Goal: Information Seeking & Learning: Learn about a topic

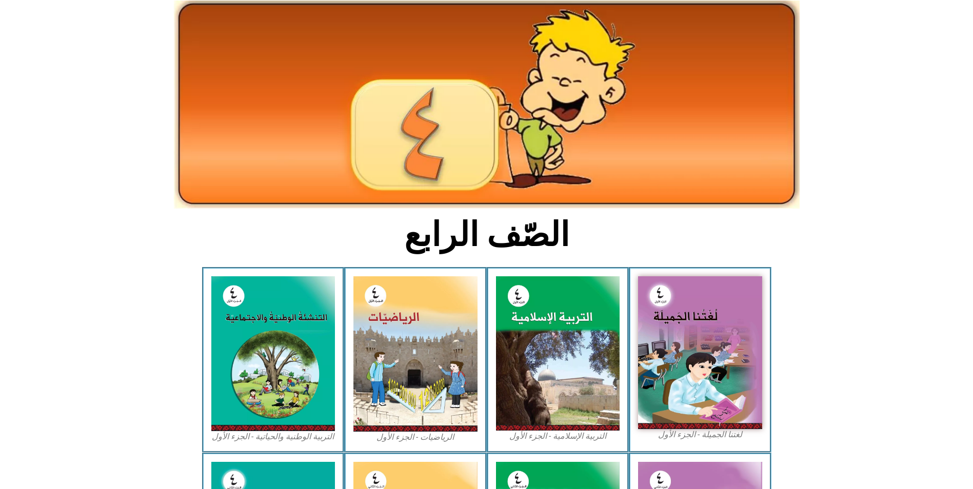
scroll to position [154, 0]
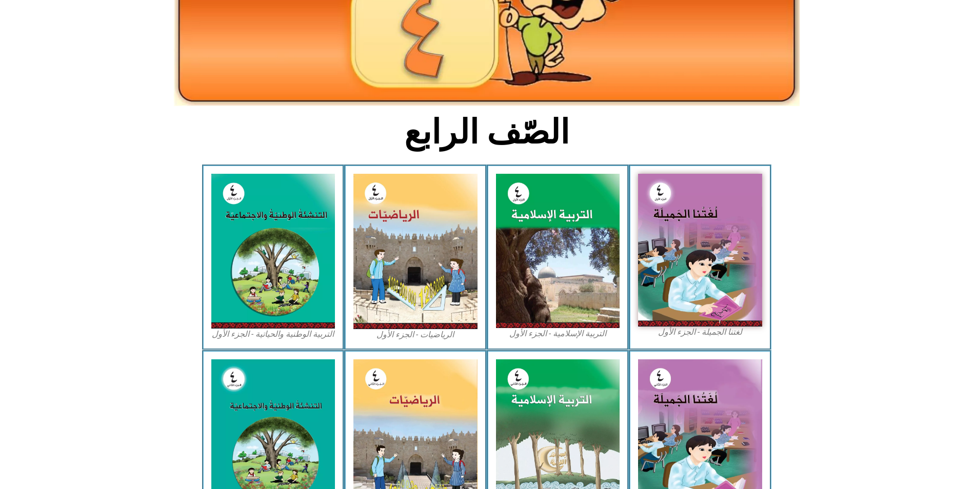
drag, startPoint x: 800, startPoint y: 184, endPoint x: 819, endPoint y: 117, distance: 68.7
click at [819, 117] on section "الصّف الرابع" at bounding box center [486, 137] width 973 height 53
drag, startPoint x: 786, startPoint y: 120, endPoint x: 769, endPoint y: 120, distance: 16.9
click at [769, 120] on section "الصّف الرابع" at bounding box center [486, 137] width 973 height 53
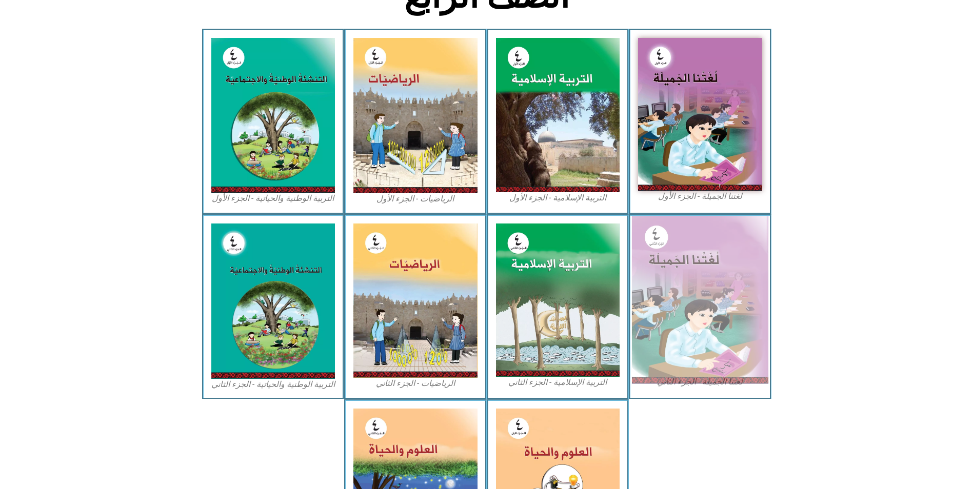
scroll to position [308, 0]
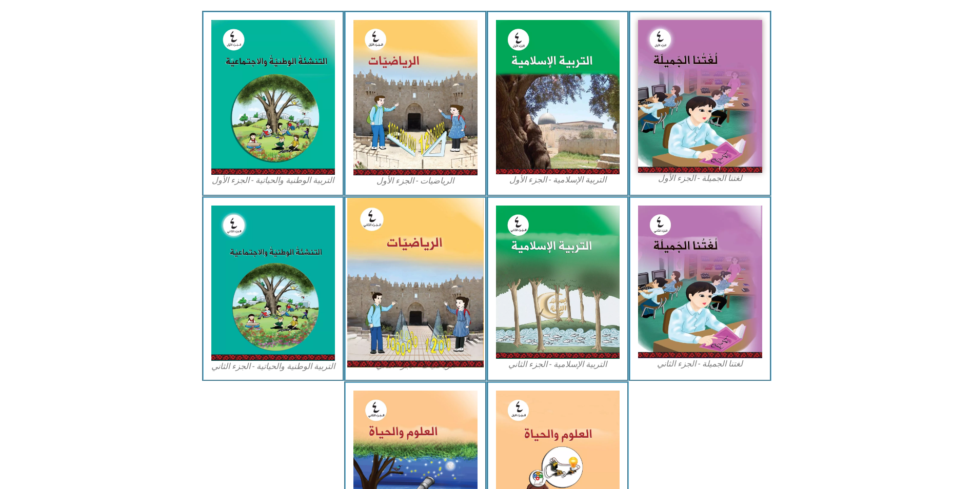
click at [412, 250] on img at bounding box center [415, 283] width 136 height 170
click at [395, 202] on img at bounding box center [415, 283] width 136 height 170
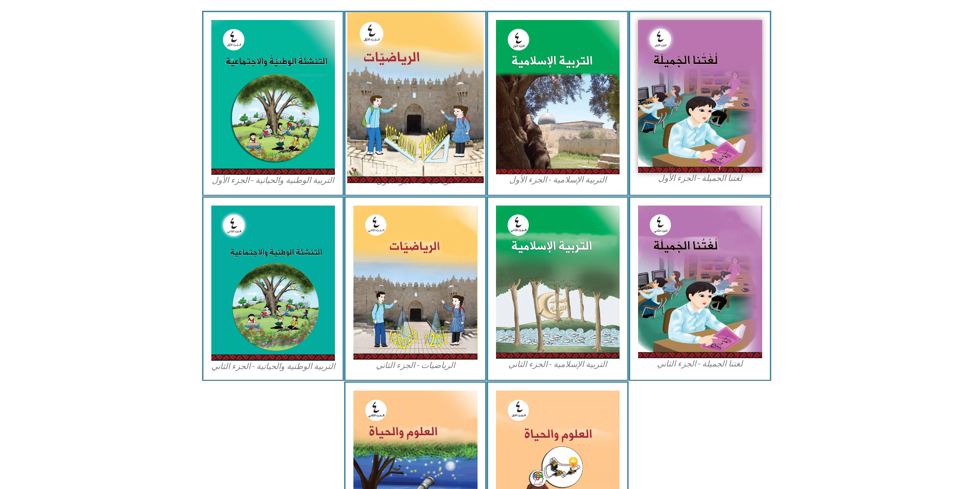
click at [405, 128] on img at bounding box center [415, 97] width 136 height 171
click at [425, 101] on img at bounding box center [415, 97] width 136 height 171
click at [422, 61] on img at bounding box center [415, 97] width 136 height 171
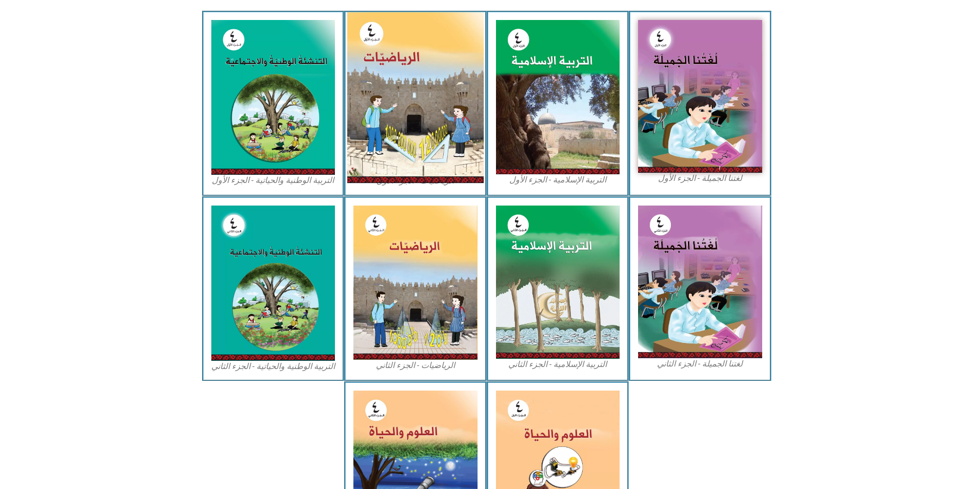
click at [422, 61] on img at bounding box center [415, 97] width 136 height 171
click at [446, 103] on img at bounding box center [415, 97] width 136 height 171
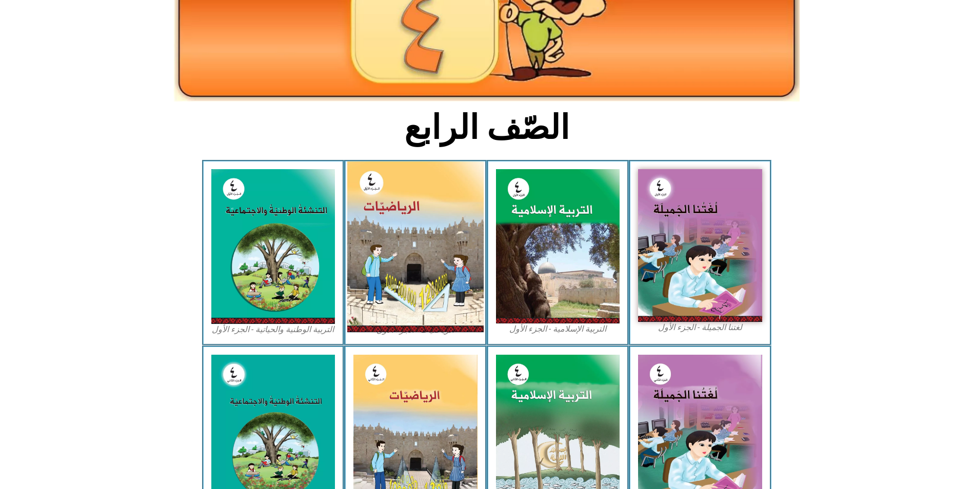
scroll to position [154, 0]
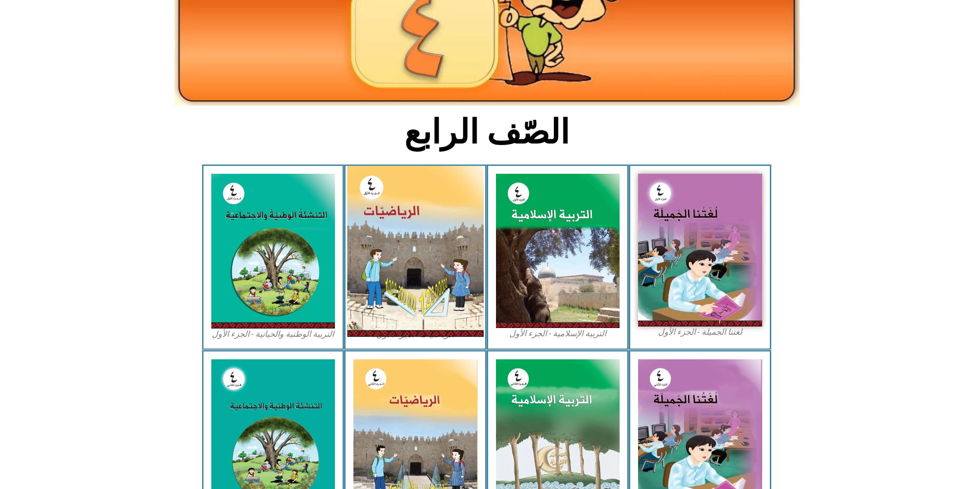
click at [437, 196] on img at bounding box center [415, 251] width 136 height 171
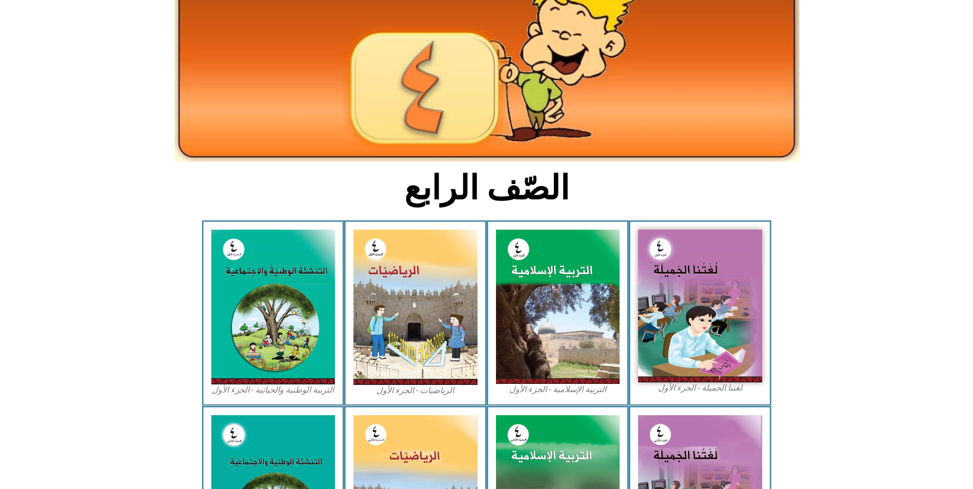
scroll to position [0, 0]
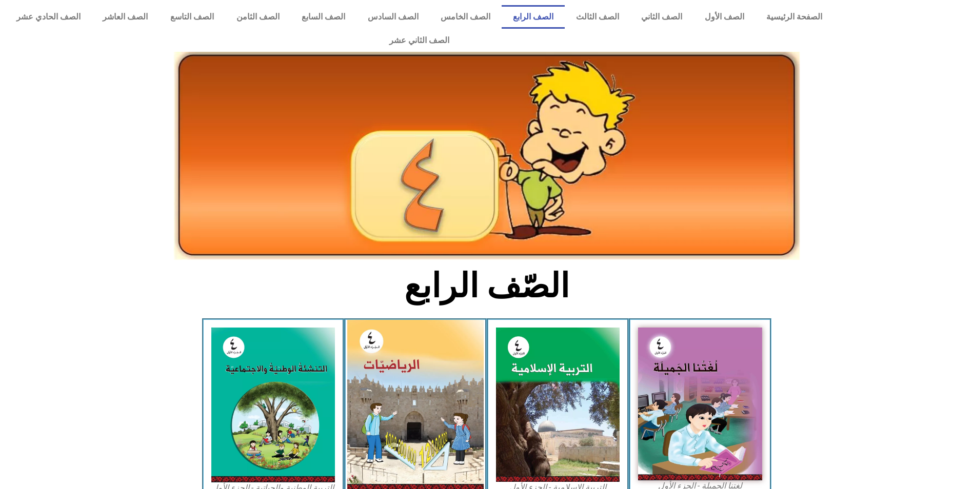
click at [429, 367] on img at bounding box center [415, 405] width 136 height 171
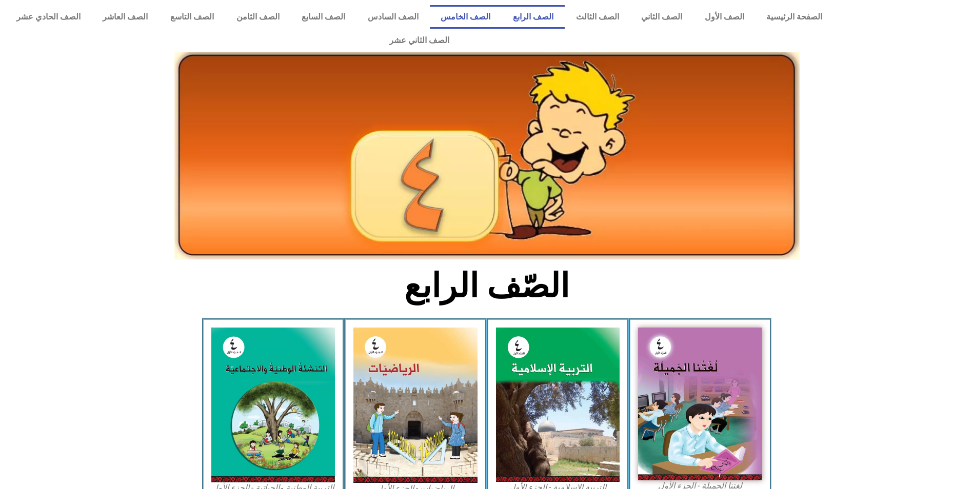
click at [478, 22] on link "الصف الخامس" at bounding box center [466, 17] width 72 height 24
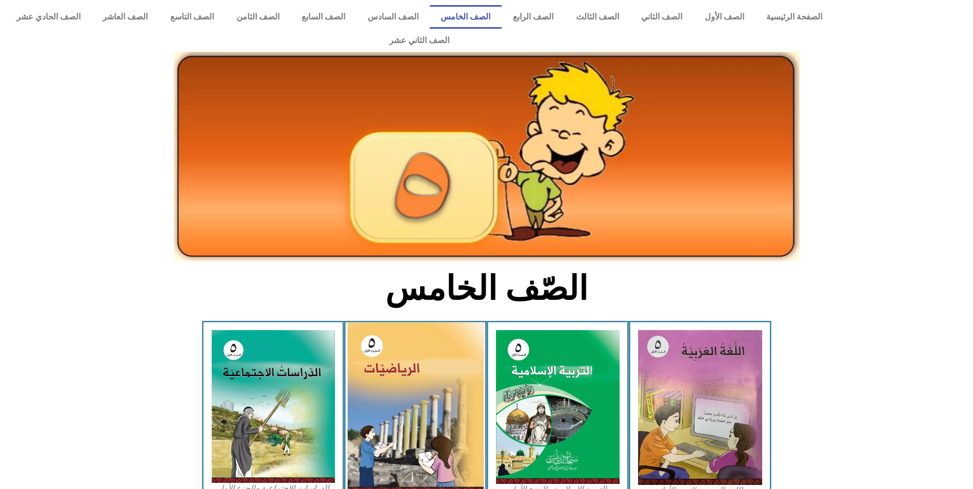
click at [425, 397] on img at bounding box center [415, 408] width 136 height 171
click at [388, 357] on img at bounding box center [415, 408] width 136 height 171
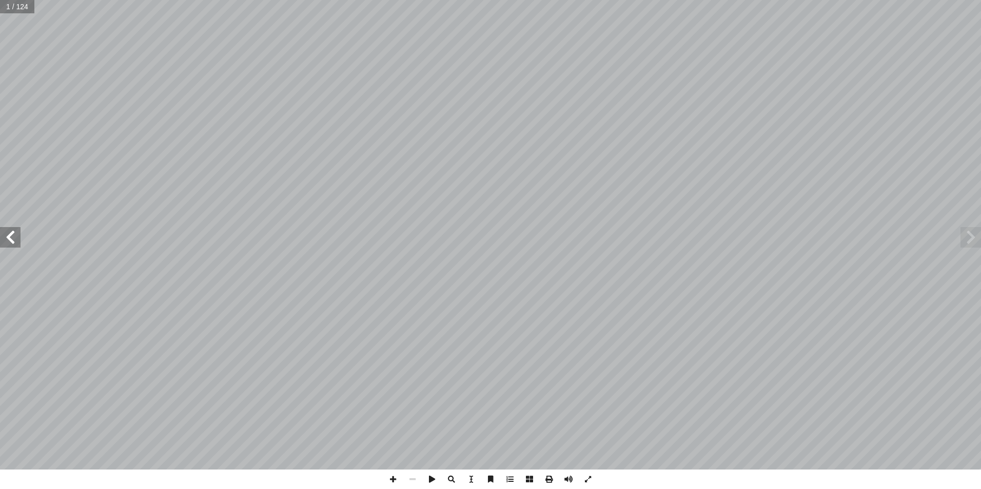
click at [17, 245] on span at bounding box center [10, 237] width 21 height 21
click at [15, 244] on span at bounding box center [10, 237] width 21 height 21
click at [15, 243] on span at bounding box center [10, 237] width 21 height 21
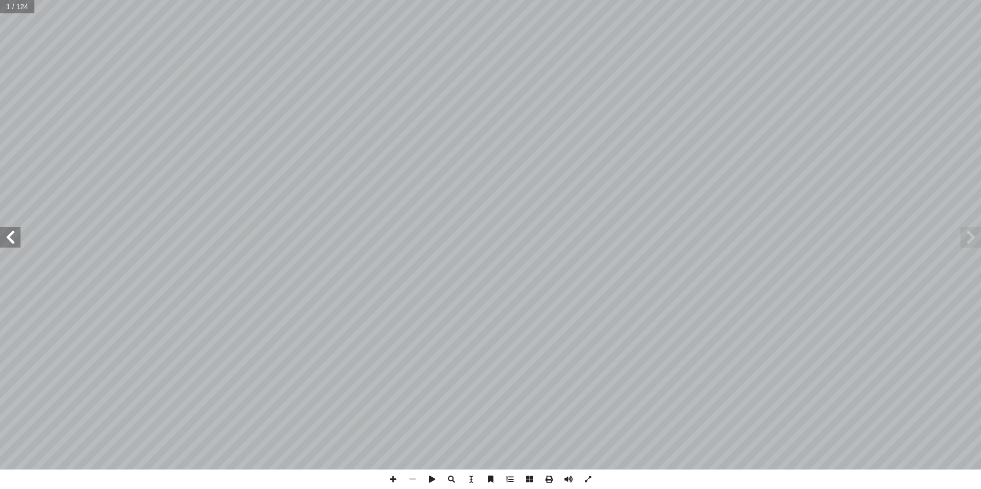
click at [15, 243] on span at bounding box center [10, 237] width 21 height 21
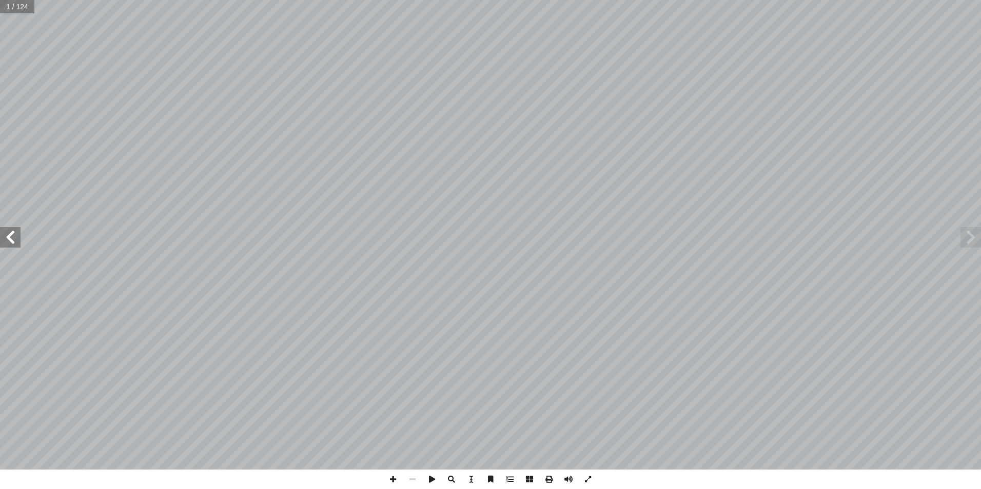
click at [15, 243] on span at bounding box center [10, 237] width 21 height 21
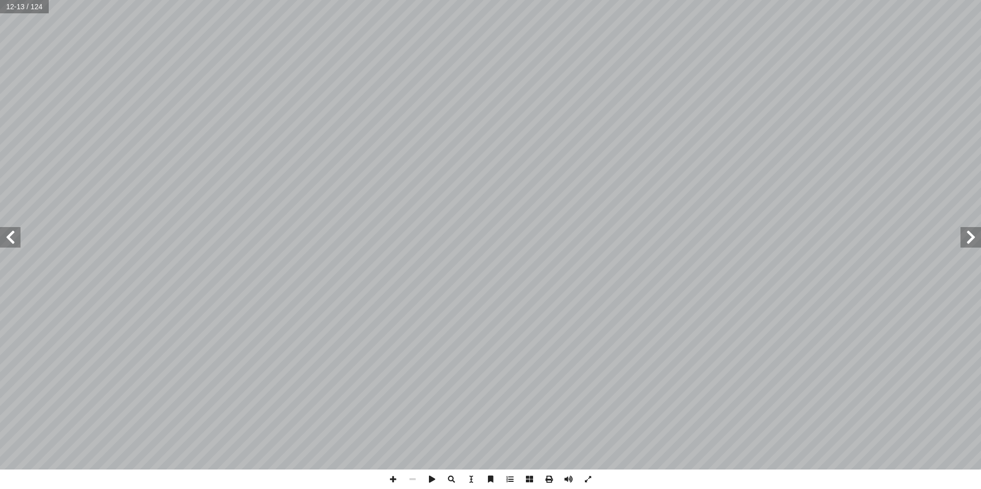
click at [15, 243] on span at bounding box center [10, 237] width 21 height 21
drag, startPoint x: 5, startPoint y: 235, endPoint x: 20, endPoint y: 230, distance: 16.1
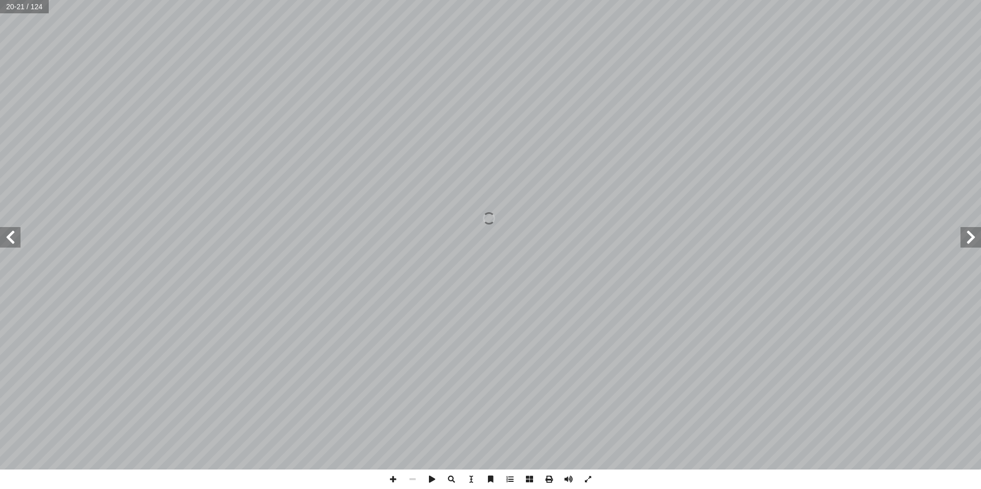
click at [7, 235] on span at bounding box center [10, 237] width 21 height 21
click at [20, 228] on span at bounding box center [10, 237] width 21 height 21
click at [7, 234] on span at bounding box center [10, 237] width 21 height 21
click at [12, 237] on span at bounding box center [10, 237] width 21 height 21
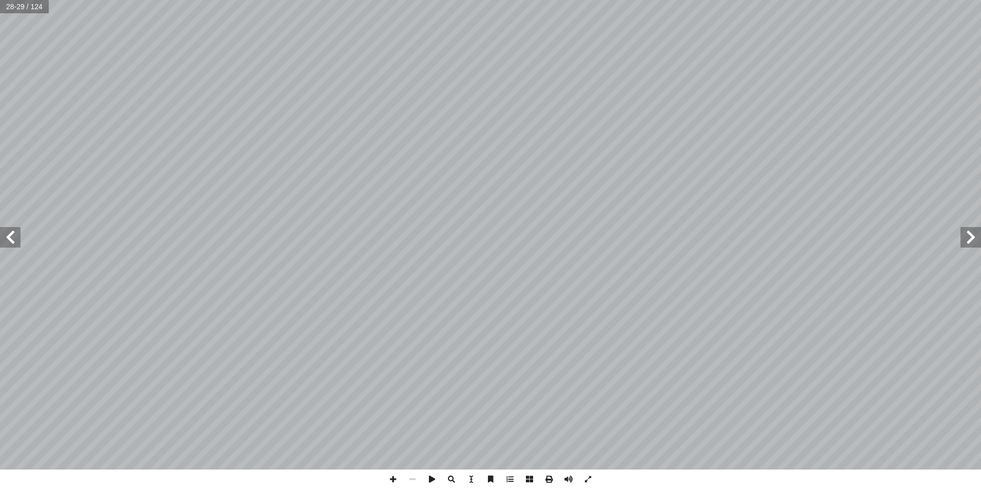
click at [9, 235] on span at bounding box center [10, 237] width 21 height 21
click at [11, 235] on span at bounding box center [10, 237] width 21 height 21
click at [9, 238] on span at bounding box center [10, 237] width 21 height 21
click at [8, 235] on span at bounding box center [10, 237] width 21 height 21
drag, startPoint x: 18, startPoint y: 235, endPoint x: 12, endPoint y: 230, distance: 7.7
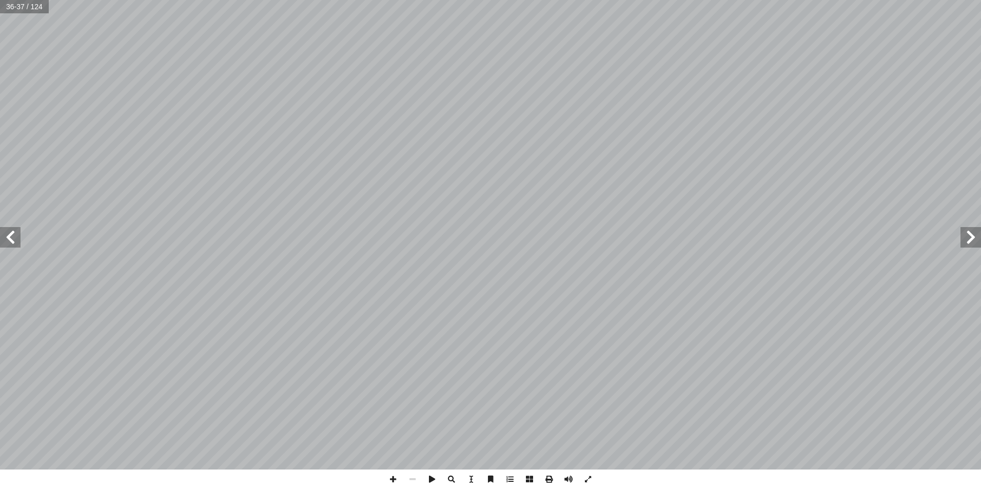
click at [12, 230] on span at bounding box center [10, 237] width 21 height 21
click at [979, 247] on span at bounding box center [970, 237] width 21 height 21
click at [7, 234] on span at bounding box center [10, 237] width 21 height 21
click at [14, 239] on span at bounding box center [10, 237] width 21 height 21
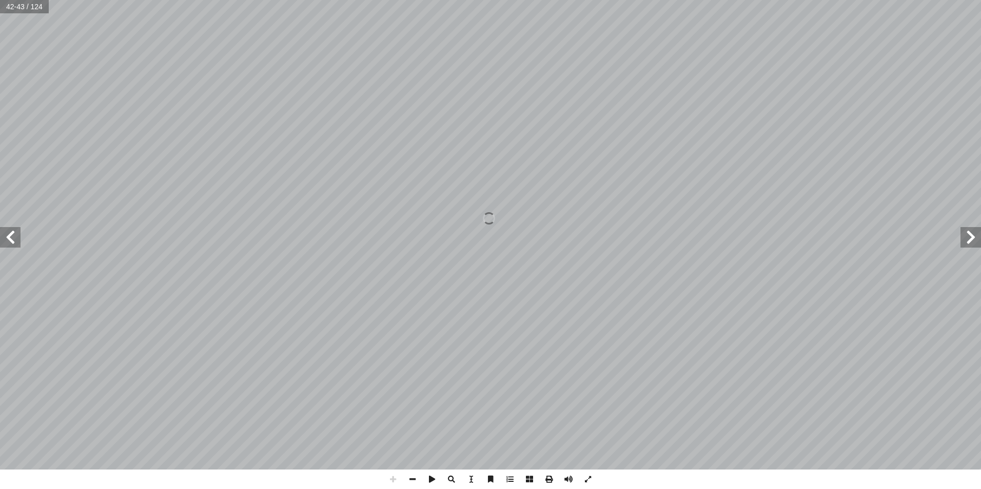
click at [18, 235] on span at bounding box center [10, 237] width 21 height 21
click at [967, 245] on span at bounding box center [970, 237] width 21 height 21
click at [964, 240] on span at bounding box center [970, 237] width 21 height 21
